Goal: Check status: Check status

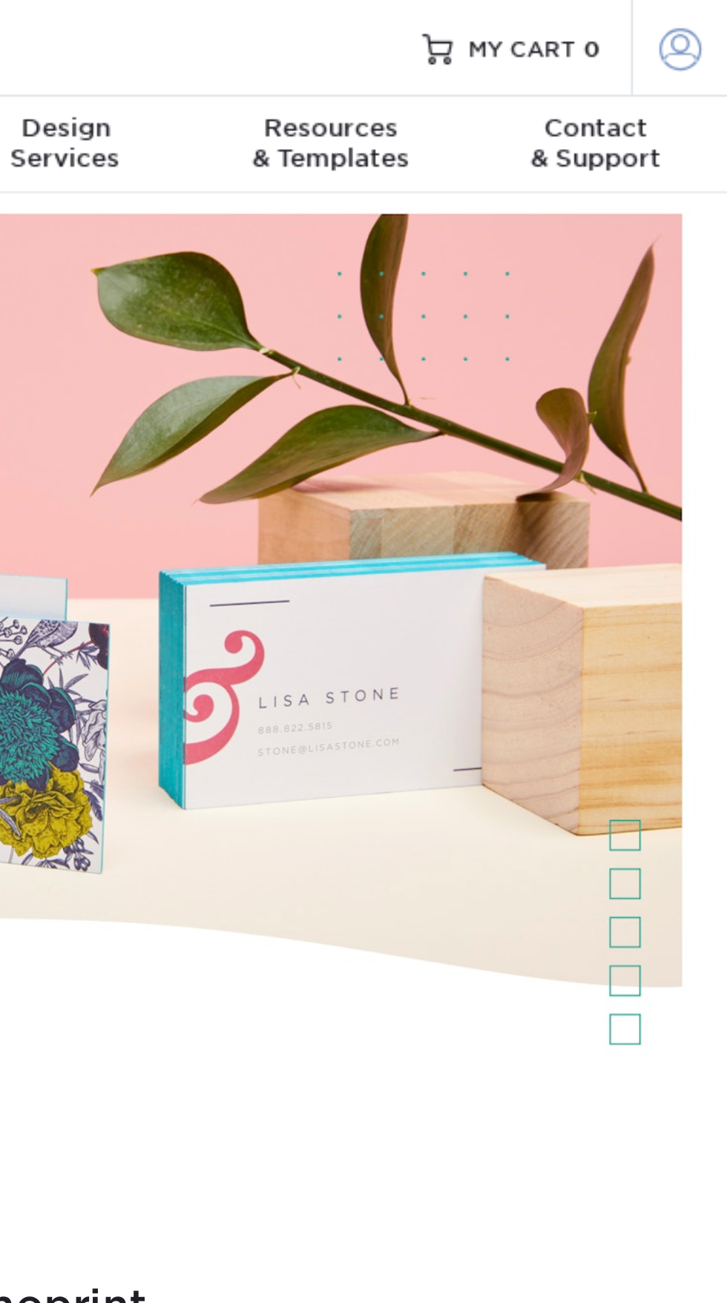
click at [703, 15] on span at bounding box center [708, 18] width 16 height 16
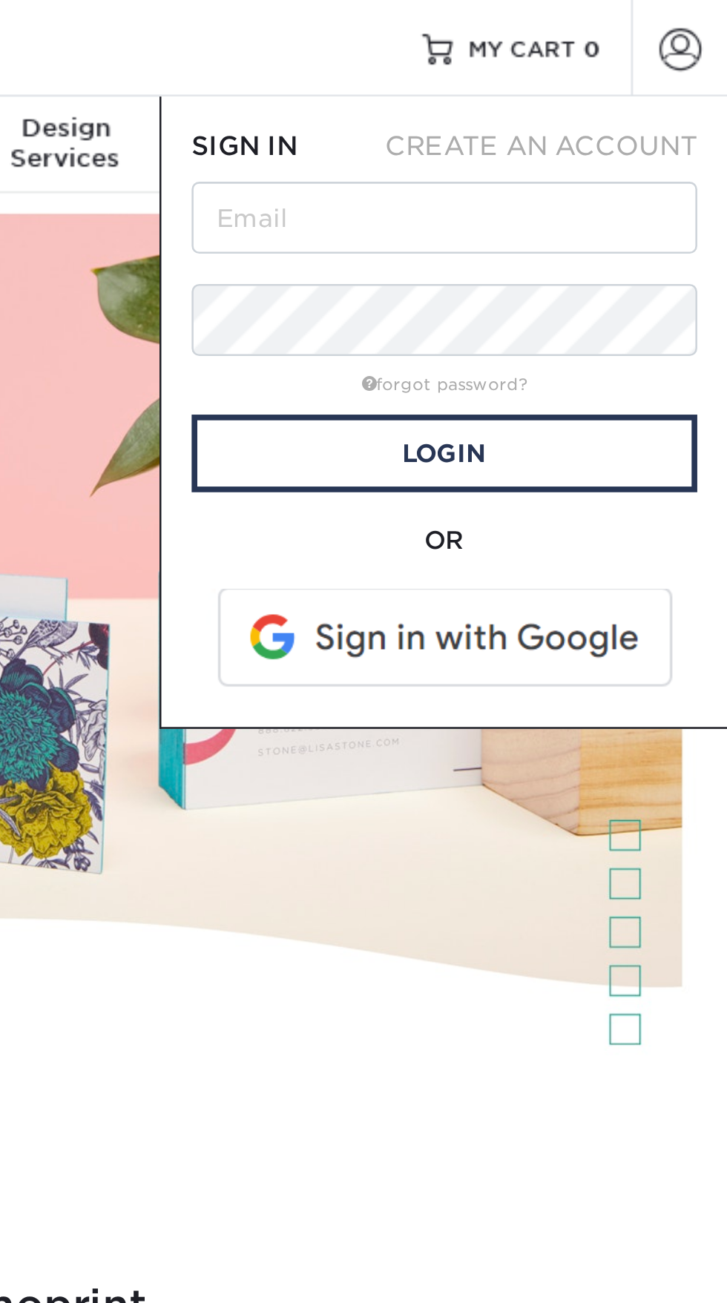
click at [638, 254] on span at bounding box center [617, 250] width 189 height 39
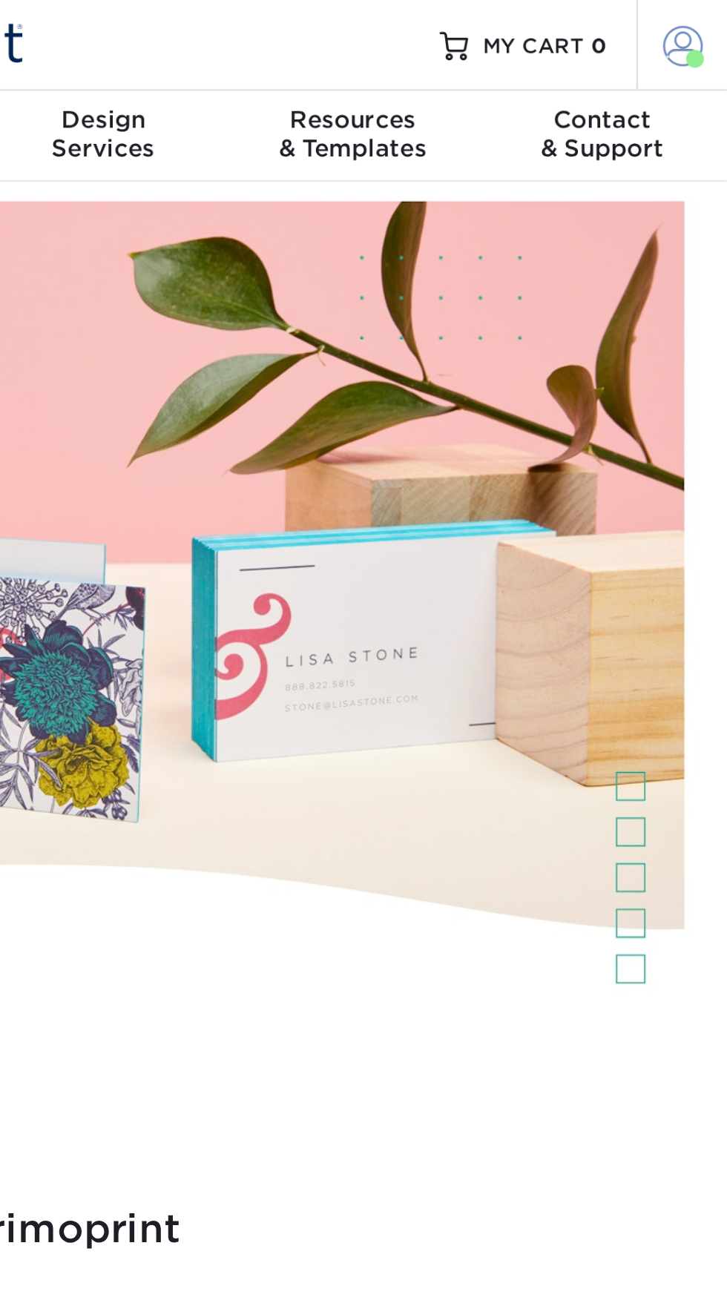
click at [709, 16] on span at bounding box center [708, 18] width 16 height 16
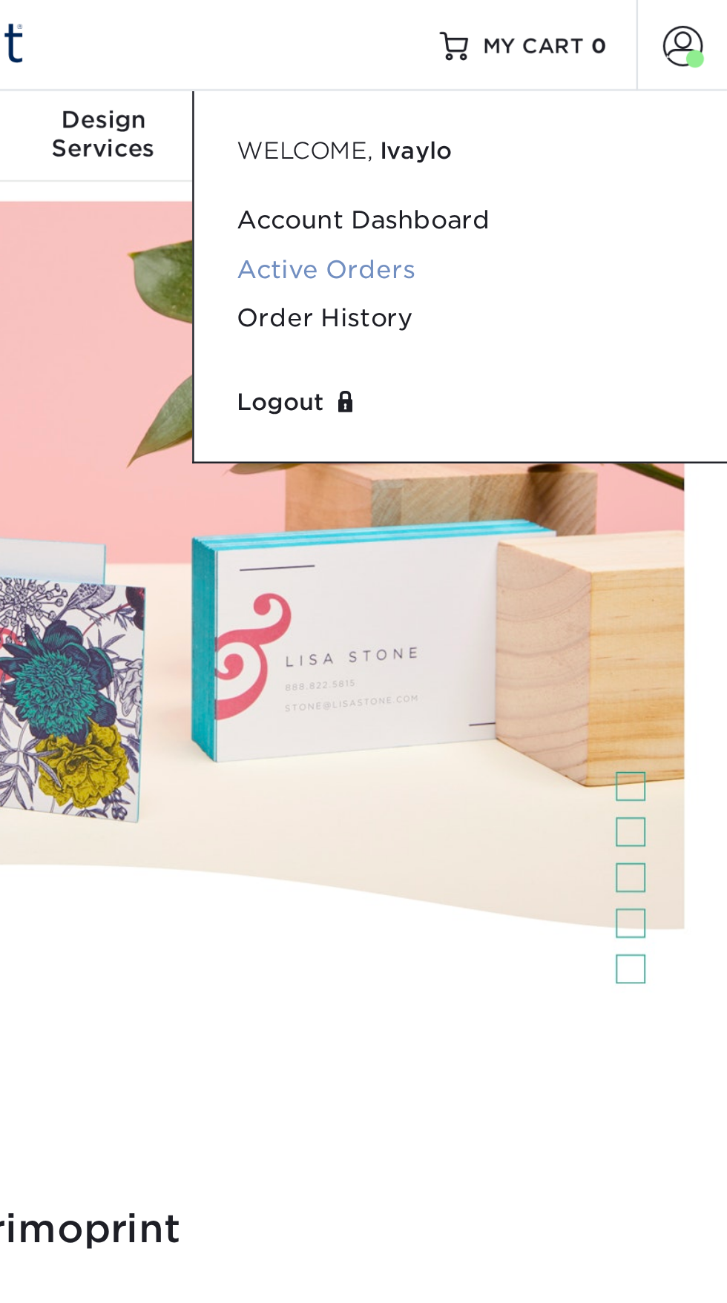
click at [583, 115] on link "Active Orders" at bounding box center [616, 112] width 186 height 20
